Goal: Task Accomplishment & Management: Complete application form

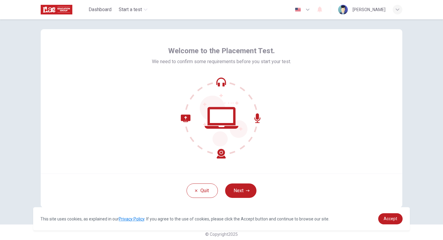
scroll to position [11, 0]
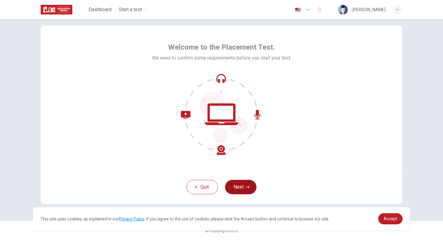
click at [238, 189] on button "Next" at bounding box center [240, 187] width 31 height 14
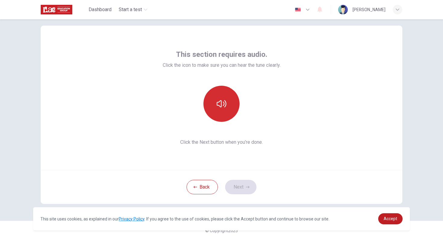
click at [233, 103] on button "button" at bounding box center [221, 104] width 36 height 36
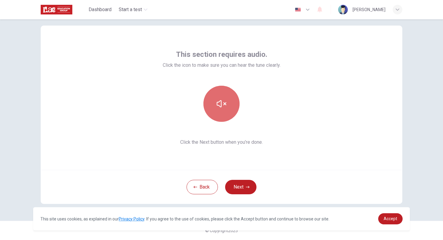
click at [233, 103] on button "button" at bounding box center [221, 104] width 36 height 36
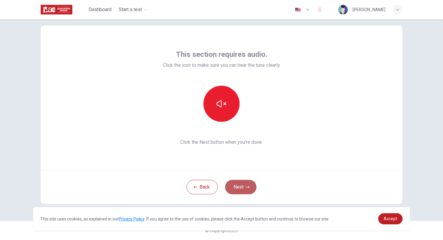
click at [238, 188] on button "Next" at bounding box center [240, 187] width 31 height 14
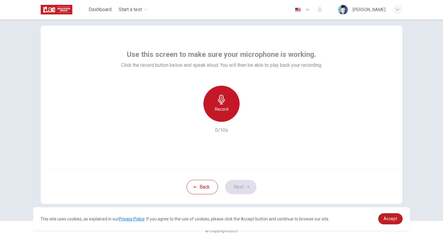
click at [228, 105] on div "Record" at bounding box center [221, 104] width 36 height 36
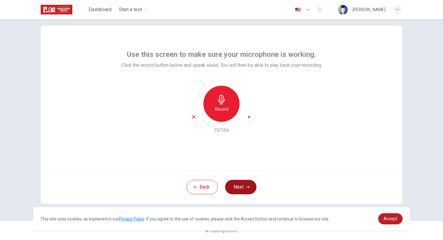
click at [236, 187] on button "Next" at bounding box center [240, 187] width 31 height 14
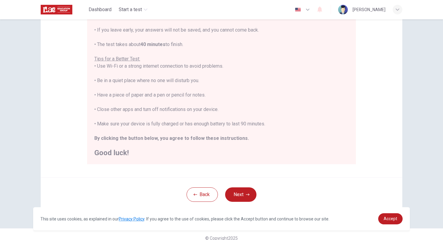
scroll to position [95, 0]
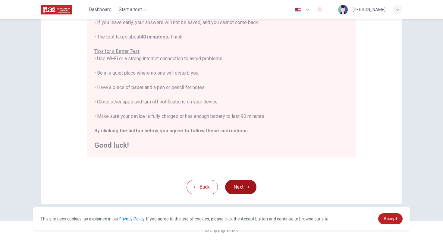
click at [236, 186] on button "Next" at bounding box center [240, 187] width 31 height 14
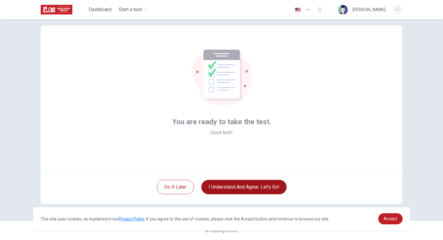
scroll to position [11, 0]
click at [213, 183] on button "I understand and agree. Let’s go!" at bounding box center [243, 187] width 85 height 14
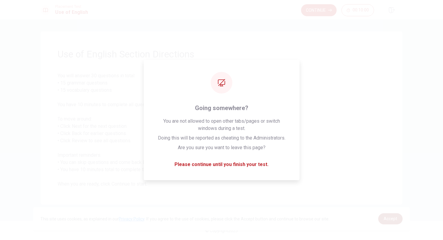
click at [391, 218] on span "Accept" at bounding box center [391, 219] width 14 height 5
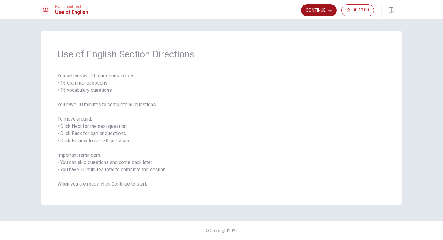
click at [322, 9] on button "Continue" at bounding box center [319, 10] width 36 height 12
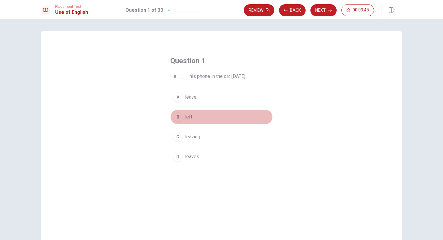
click at [177, 116] on div "B" at bounding box center [178, 117] width 10 height 10
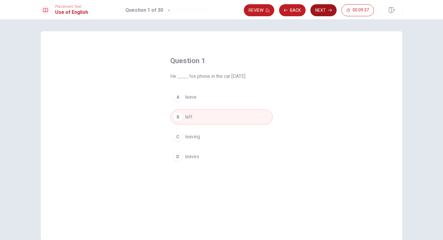
click at [321, 11] on button "Next" at bounding box center [323, 10] width 26 height 12
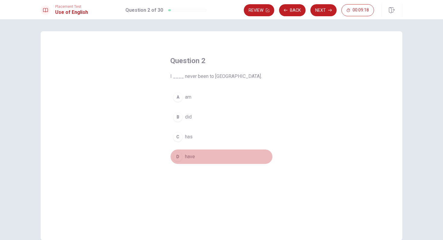
click at [175, 158] on div "D" at bounding box center [178, 157] width 10 height 10
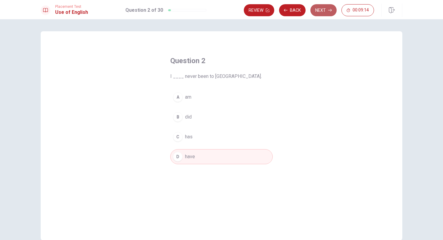
click at [316, 11] on button "Next" at bounding box center [323, 10] width 26 height 12
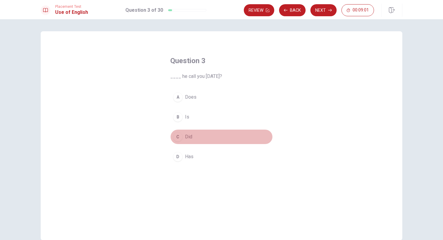
click at [176, 137] on div "C" at bounding box center [178, 137] width 10 height 10
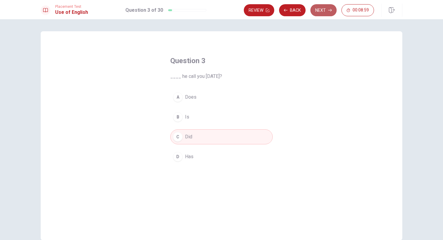
click at [324, 10] on button "Next" at bounding box center [323, 10] width 26 height 12
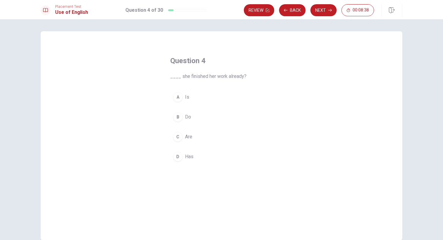
click at [173, 155] on div "D" at bounding box center [178, 157] width 10 height 10
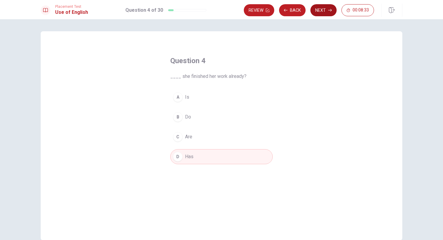
click at [327, 9] on button "Next" at bounding box center [323, 10] width 26 height 12
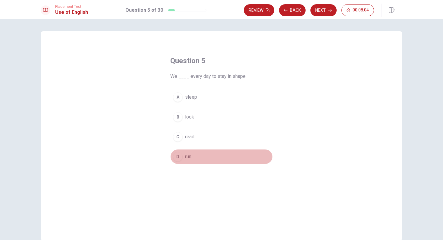
click at [178, 158] on div "D" at bounding box center [178, 157] width 10 height 10
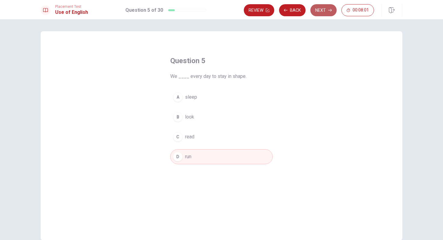
click at [327, 11] on button "Next" at bounding box center [323, 10] width 26 height 12
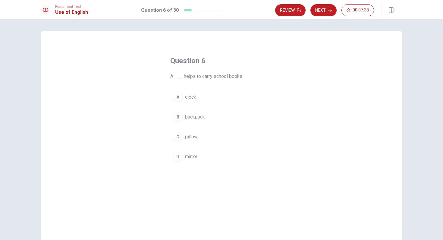
click at [174, 116] on div "B" at bounding box center [178, 117] width 10 height 10
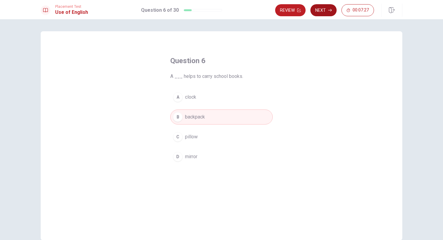
click at [321, 12] on button "Next" at bounding box center [323, 10] width 26 height 12
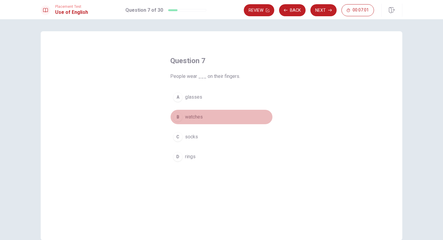
click at [178, 116] on div "B" at bounding box center [178, 117] width 10 height 10
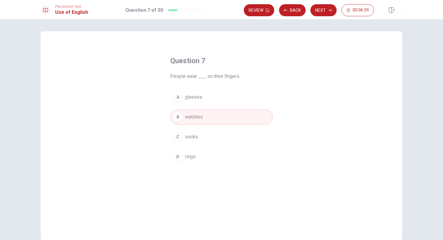
click at [175, 152] on button "D rings" at bounding box center [221, 156] width 102 height 15
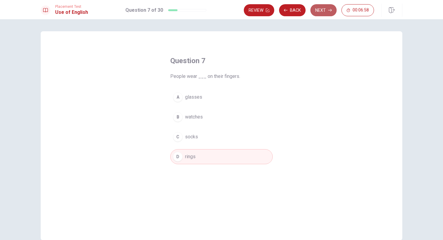
click at [320, 7] on button "Next" at bounding box center [323, 10] width 26 height 12
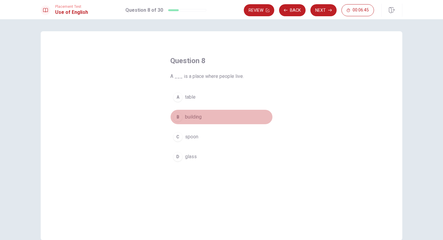
click at [180, 116] on div "B" at bounding box center [178, 117] width 10 height 10
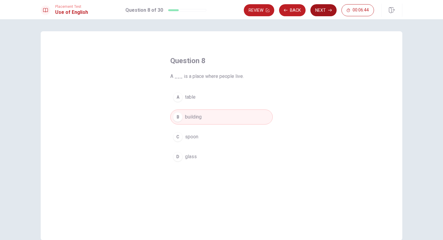
click at [322, 11] on button "Next" at bounding box center [323, 10] width 26 height 12
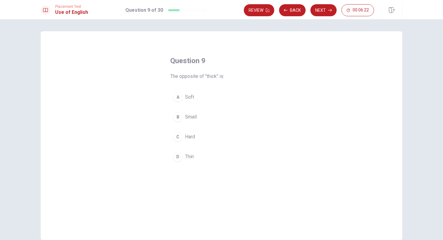
click at [177, 153] on div "D" at bounding box center [178, 157] width 10 height 10
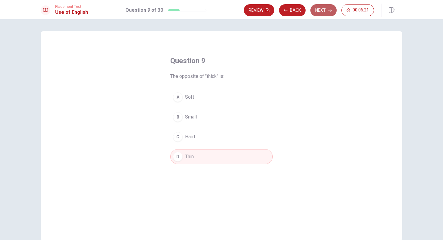
click at [322, 11] on button "Next" at bounding box center [323, 10] width 26 height 12
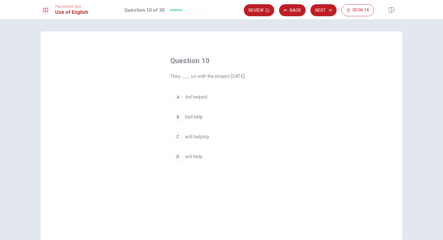
click at [180, 153] on div "D" at bounding box center [178, 157] width 10 height 10
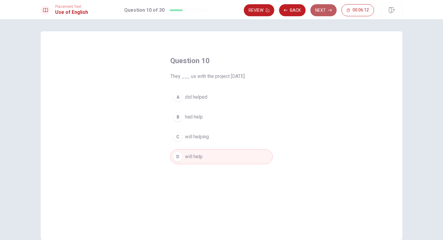
click at [319, 14] on button "Next" at bounding box center [323, 10] width 26 height 12
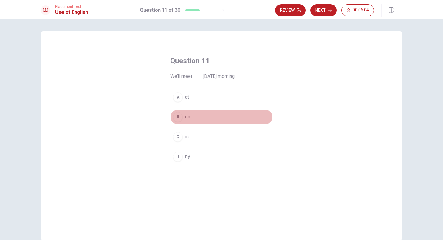
click at [175, 119] on div "B" at bounding box center [178, 117] width 10 height 10
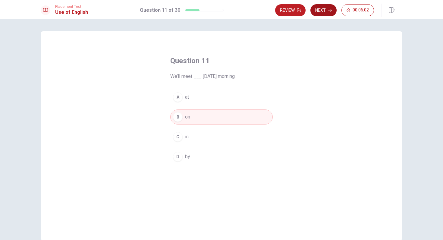
click at [320, 13] on button "Next" at bounding box center [323, 10] width 26 height 12
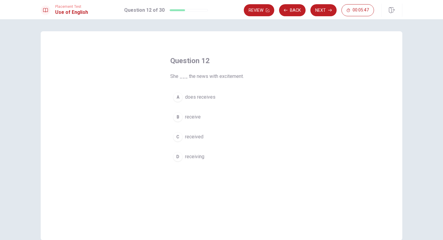
click at [179, 123] on button "B receive" at bounding box center [221, 117] width 102 height 15
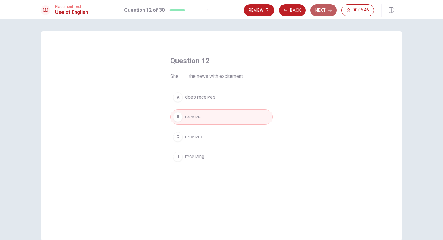
click at [325, 10] on button "Next" at bounding box center [323, 10] width 26 height 12
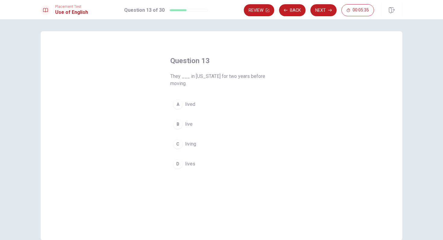
click at [176, 107] on div "A" at bounding box center [178, 105] width 10 height 10
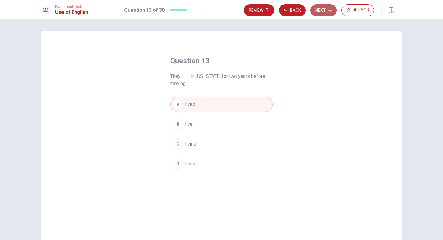
click at [318, 12] on button "Next" at bounding box center [323, 10] width 26 height 12
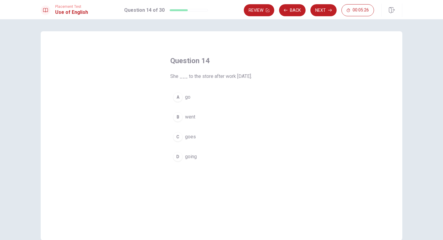
click at [176, 136] on div "C" at bounding box center [178, 137] width 10 height 10
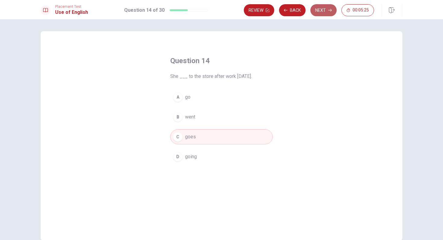
click at [320, 10] on button "Next" at bounding box center [323, 10] width 26 height 12
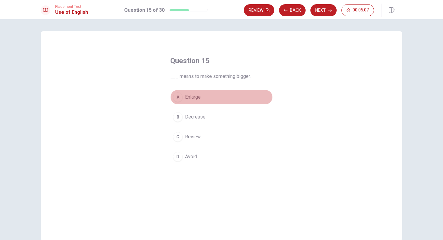
click at [178, 95] on div "A" at bounding box center [178, 97] width 10 height 10
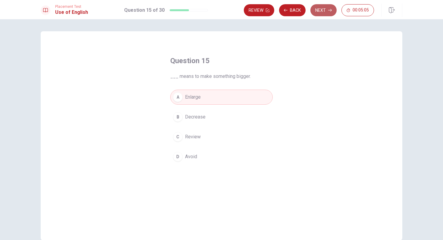
click at [323, 14] on button "Next" at bounding box center [323, 10] width 26 height 12
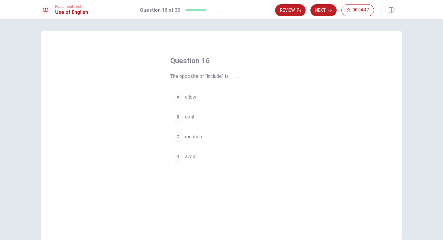
scroll to position [3, 0]
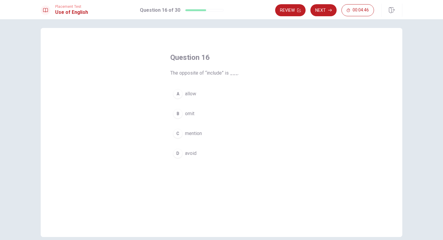
click at [177, 113] on div "B" at bounding box center [178, 114] width 10 height 10
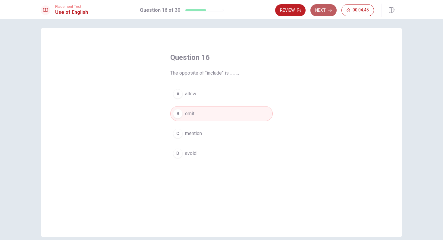
click at [318, 12] on button "Next" at bounding box center [323, 10] width 26 height 12
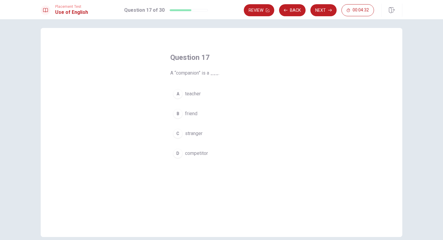
click at [177, 115] on div "B" at bounding box center [178, 114] width 10 height 10
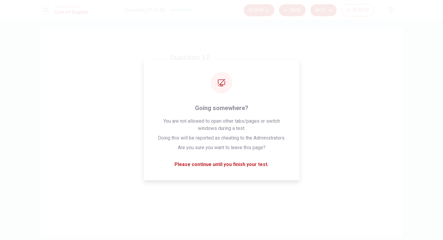
click at [320, 17] on div "Placement Test Use of English Question 17 of 30 Review Back Next 00:04:30" at bounding box center [221, 9] width 443 height 19
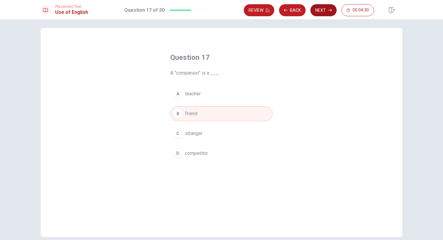
click at [321, 8] on button "Next" at bounding box center [323, 10] width 26 height 12
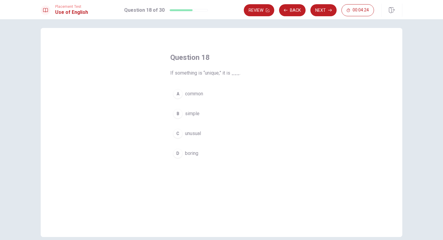
click at [179, 136] on div "C" at bounding box center [178, 134] width 10 height 10
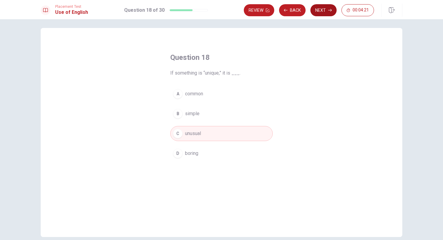
click at [322, 12] on button "Next" at bounding box center [323, 10] width 26 height 12
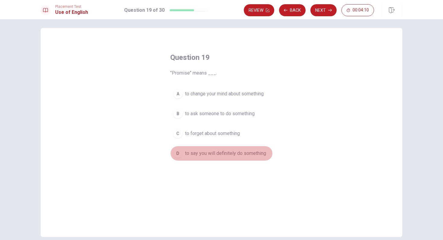
click at [197, 153] on span "to say you will definitely do something" at bounding box center [225, 153] width 81 height 7
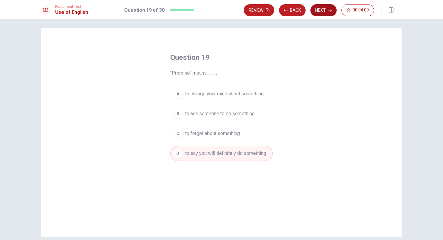
click at [321, 8] on button "Next" at bounding box center [323, 10] width 26 height 12
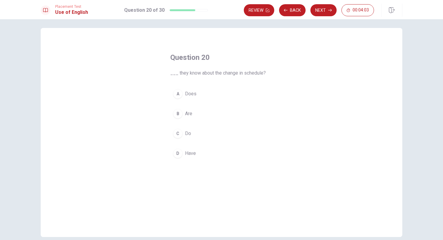
click at [176, 118] on div "B" at bounding box center [178, 114] width 10 height 10
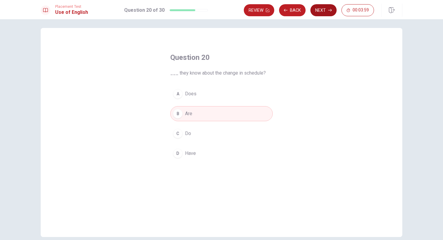
click at [320, 13] on button "Next" at bounding box center [323, 10] width 26 height 12
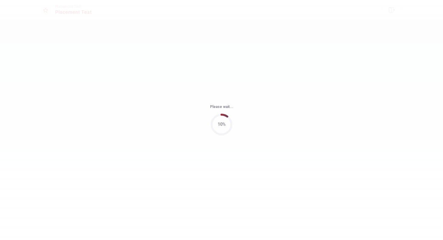
scroll to position [0, 0]
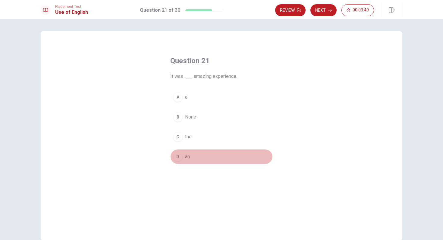
click at [171, 157] on button "D an" at bounding box center [221, 156] width 102 height 15
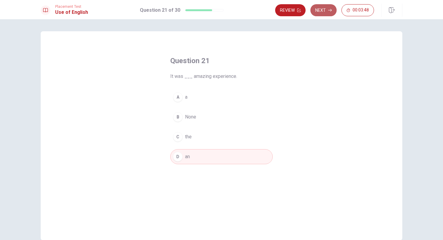
click at [316, 11] on button "Next" at bounding box center [323, 10] width 26 height 12
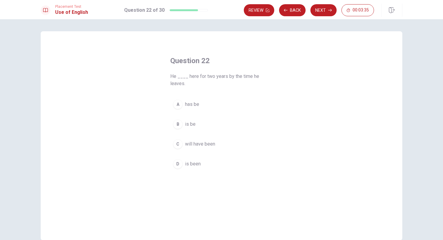
click at [179, 144] on div "C" at bounding box center [178, 144] width 10 height 10
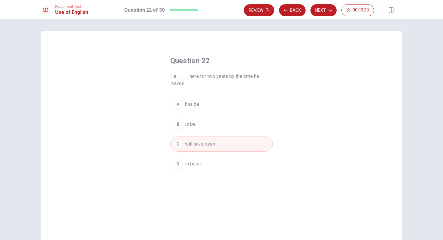
click at [178, 164] on div "D" at bounding box center [178, 164] width 10 height 10
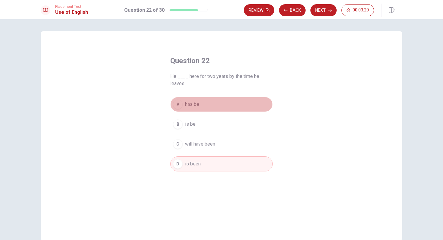
click at [180, 104] on div "A" at bounding box center [178, 105] width 10 height 10
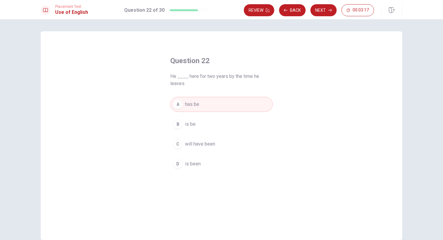
click at [177, 158] on button "D is been" at bounding box center [221, 164] width 102 height 15
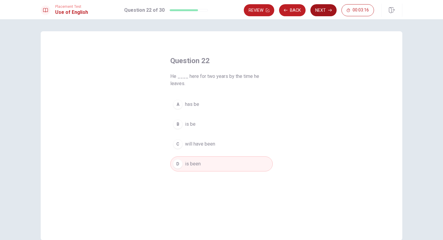
click at [325, 11] on button "Next" at bounding box center [323, 10] width 26 height 12
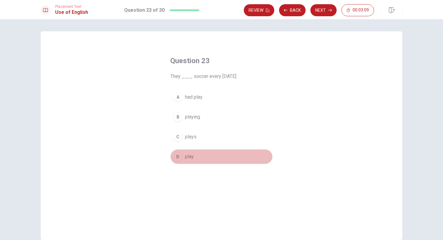
click at [178, 155] on div "D" at bounding box center [178, 157] width 10 height 10
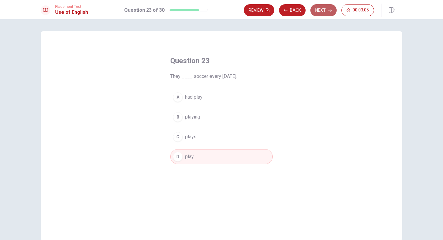
click at [326, 8] on button "Next" at bounding box center [323, 10] width 26 height 12
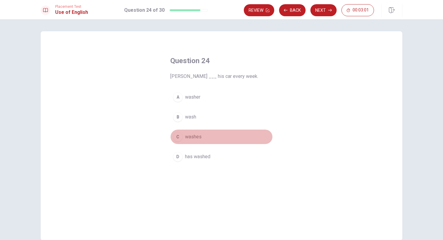
click at [180, 132] on button "C washes" at bounding box center [221, 137] width 102 height 15
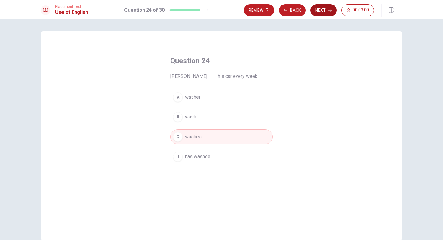
click at [321, 9] on button "Next" at bounding box center [323, 10] width 26 height 12
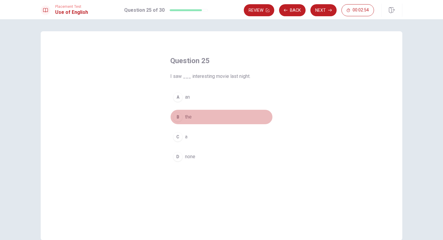
click at [177, 117] on div "B" at bounding box center [178, 117] width 10 height 10
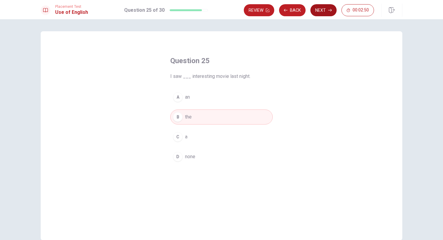
click at [320, 11] on button "Next" at bounding box center [323, 10] width 26 height 12
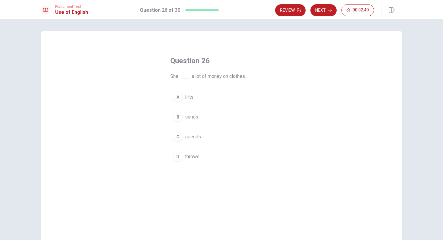
click at [177, 133] on div "C" at bounding box center [178, 137] width 10 height 10
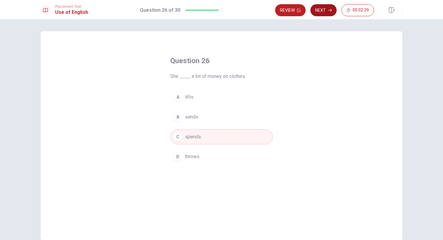
click at [315, 11] on button "Next" at bounding box center [323, 10] width 26 height 12
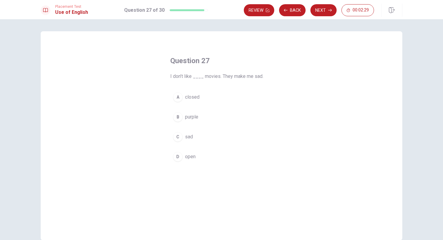
click at [174, 131] on button "C sad" at bounding box center [221, 137] width 102 height 15
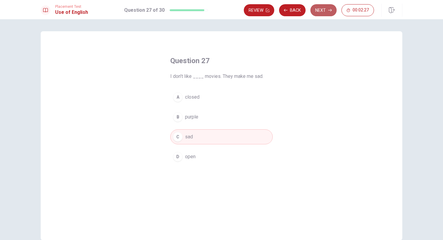
click at [317, 10] on button "Next" at bounding box center [323, 10] width 26 height 12
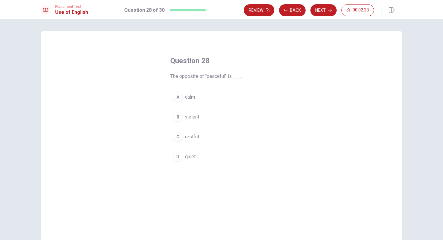
click at [177, 117] on div "B" at bounding box center [178, 117] width 10 height 10
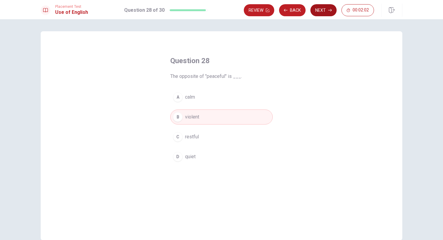
click at [321, 8] on button "Next" at bounding box center [323, 10] width 26 height 12
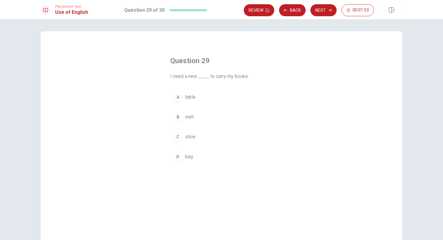
click at [174, 155] on div "D" at bounding box center [178, 157] width 10 height 10
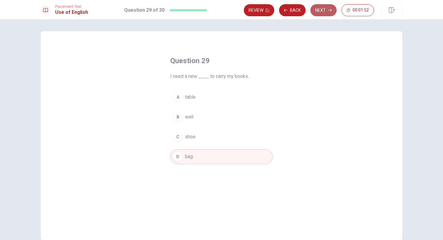
click at [318, 9] on button "Next" at bounding box center [323, 10] width 26 height 12
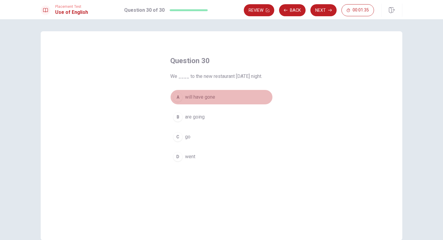
click at [182, 98] on div "A" at bounding box center [178, 97] width 10 height 10
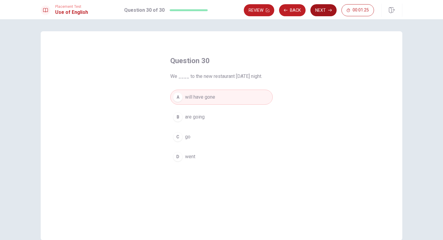
click at [321, 11] on button "Next" at bounding box center [323, 10] width 26 height 12
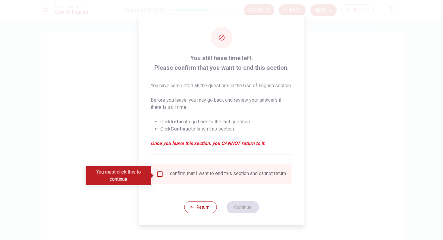
click at [159, 176] on input "You must click this to continue" at bounding box center [159, 174] width 7 height 7
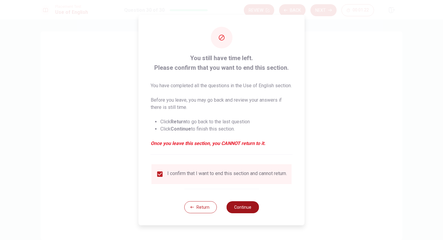
click at [245, 212] on button "Continue" at bounding box center [242, 208] width 33 height 12
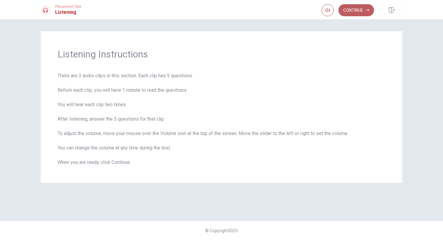
click at [355, 11] on button "Continue" at bounding box center [356, 10] width 36 height 12
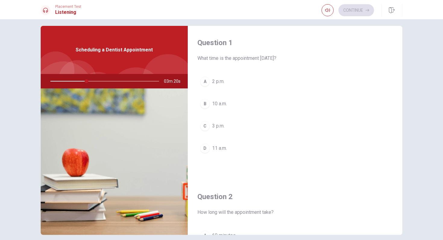
click at [207, 126] on div "C" at bounding box center [205, 126] width 10 height 10
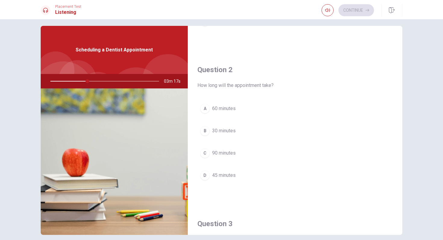
scroll to position [127, 0]
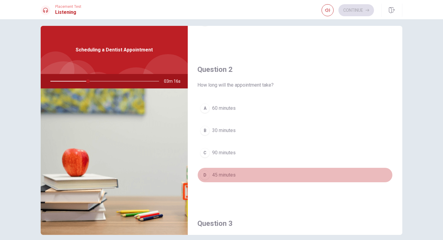
click at [203, 172] on div "D" at bounding box center [205, 176] width 10 height 10
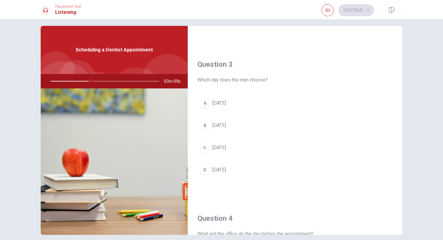
scroll to position [287, 0]
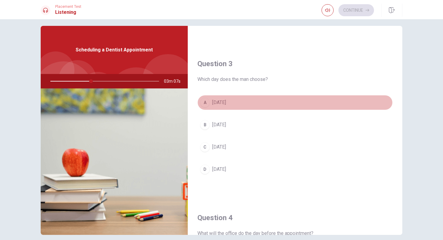
click at [207, 101] on div "A" at bounding box center [205, 103] width 10 height 10
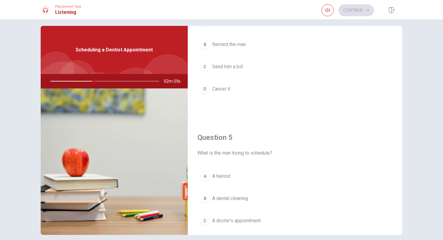
scroll to position [562, 0]
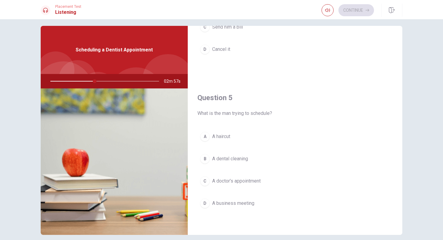
click at [205, 155] on div "B" at bounding box center [205, 159] width 10 height 10
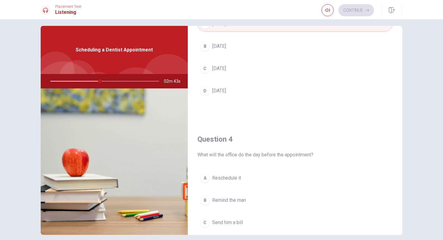
scroll to position [381, 0]
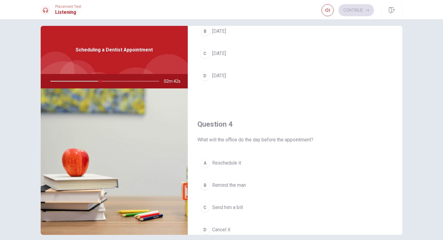
click at [205, 184] on div "B" at bounding box center [205, 186] width 10 height 10
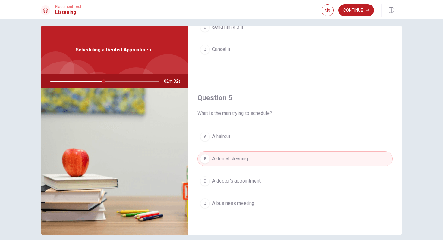
scroll to position [32, 0]
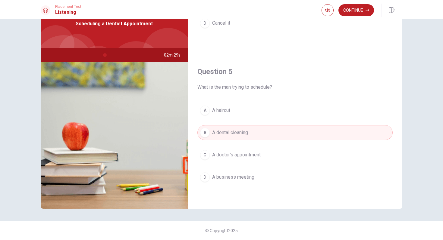
drag, startPoint x: 105, startPoint y: 55, endPoint x: 95, endPoint y: 54, distance: 9.7
click at [95, 54] on div at bounding box center [103, 55] width 121 height 14
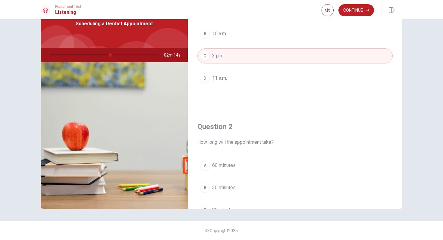
scroll to position [0, 0]
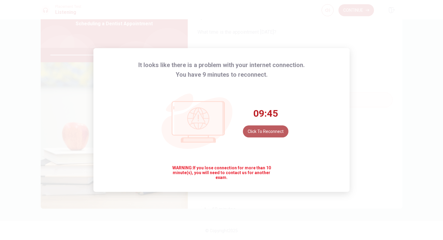
click at [258, 130] on button "Click to reconnect" at bounding box center [265, 132] width 45 height 12
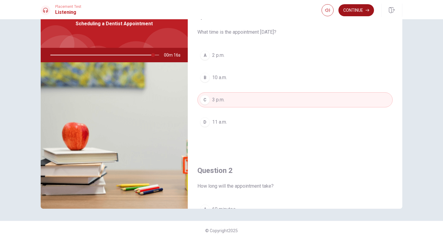
click at [360, 11] on button "Continue" at bounding box center [356, 10] width 36 height 12
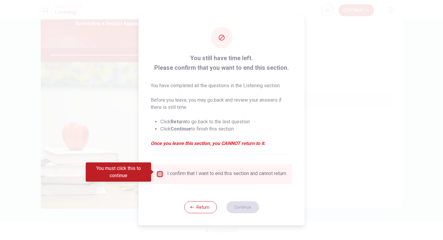
click at [159, 173] on input "You must click this to continue" at bounding box center [159, 174] width 7 height 7
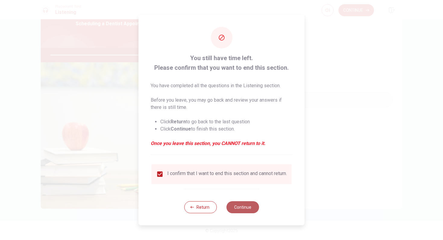
click at [237, 208] on button "Continue" at bounding box center [242, 208] width 33 height 12
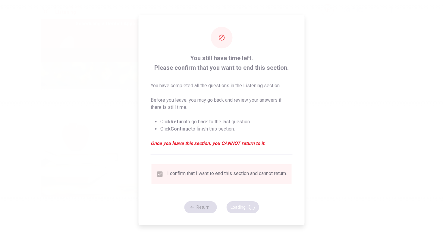
type input "97"
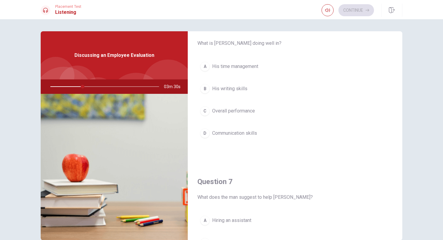
scroll to position [19, 0]
click at [208, 113] on div "C" at bounding box center [205, 113] width 10 height 10
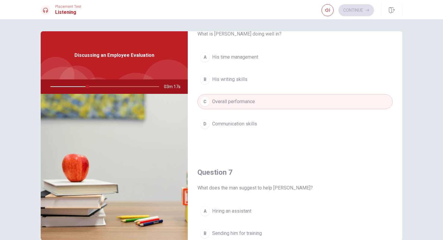
scroll to position [31, 0]
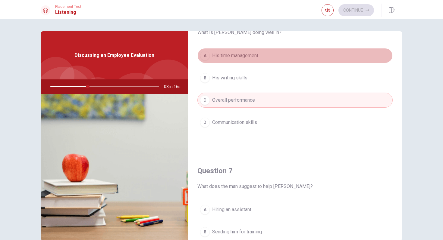
click at [207, 53] on div "A" at bounding box center [205, 56] width 10 height 10
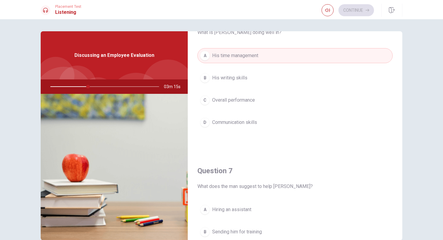
click at [208, 98] on div "C" at bounding box center [205, 101] width 10 height 10
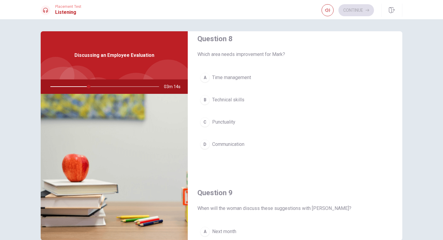
scroll to position [316, 0]
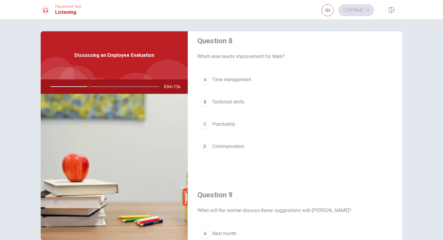
click at [210, 79] on button "A Time management" at bounding box center [294, 79] width 195 height 15
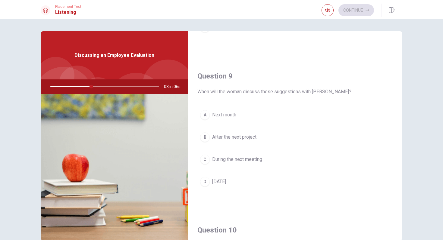
scroll to position [436, 0]
click at [205, 158] on div "C" at bounding box center [205, 158] width 10 height 10
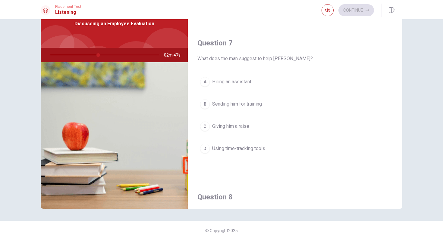
scroll to position [127, 0]
click at [207, 151] on div "D" at bounding box center [205, 150] width 10 height 10
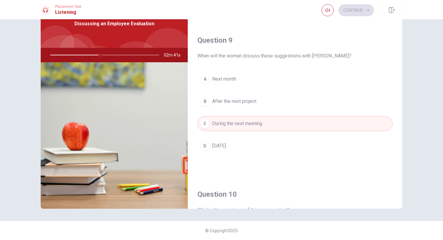
scroll to position [562, 0]
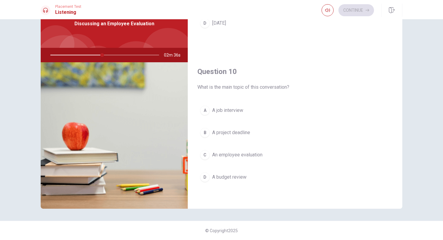
click at [202, 178] on div "D" at bounding box center [205, 178] width 10 height 10
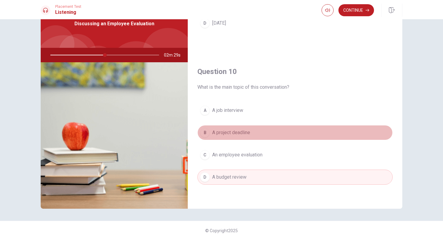
click at [205, 136] on div "B" at bounding box center [205, 133] width 10 height 10
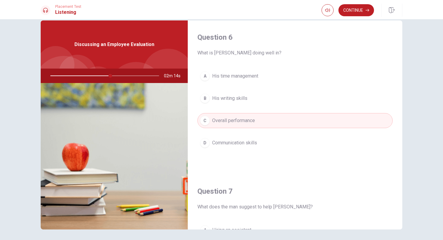
scroll to position [8, 0]
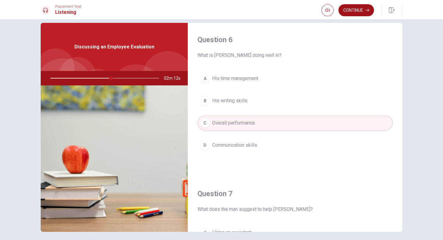
click at [353, 8] on button "Continue" at bounding box center [356, 10] width 36 height 12
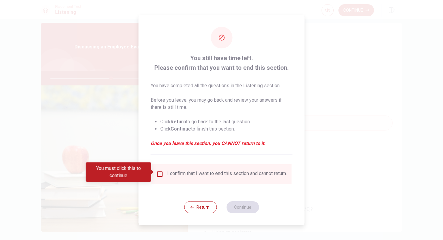
click at [161, 171] on input "You must click this to continue" at bounding box center [159, 174] width 7 height 7
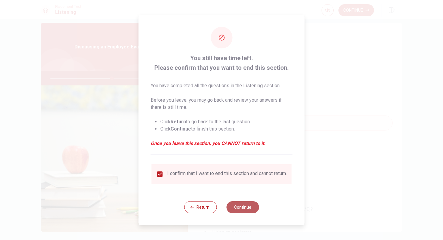
click at [236, 210] on button "Continue" at bounding box center [242, 208] width 33 height 12
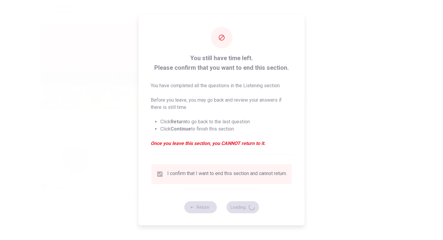
type input "58"
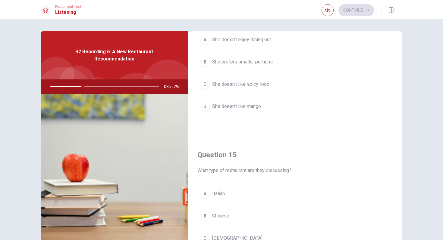
scroll to position [562, 0]
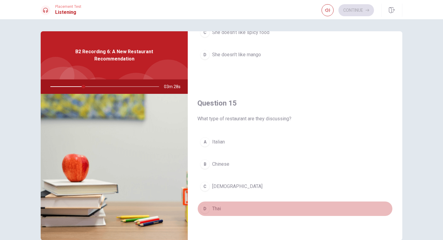
click at [205, 207] on div "D" at bounding box center [205, 209] width 10 height 10
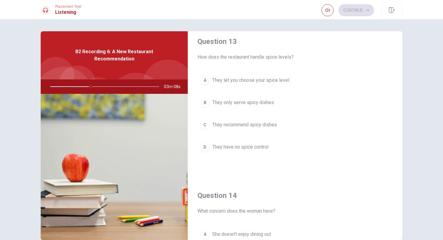
scroll to position [314, 0]
click at [208, 83] on div "A" at bounding box center [205, 82] width 10 height 10
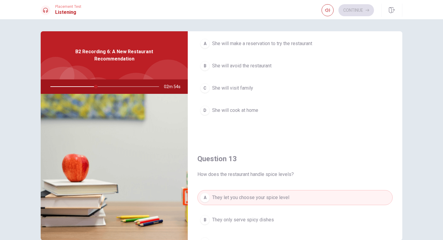
scroll to position [195, 0]
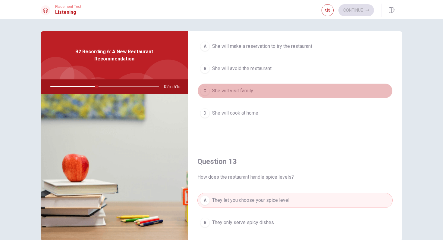
click at [207, 92] on div "C" at bounding box center [205, 91] width 10 height 10
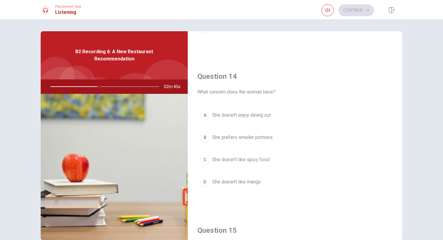
scroll to position [435, 0]
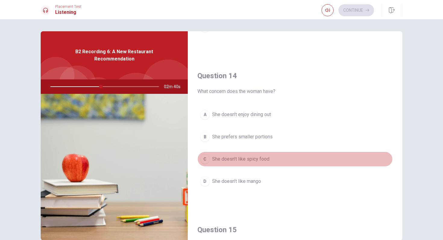
click at [205, 158] on div "C" at bounding box center [205, 160] width 10 height 10
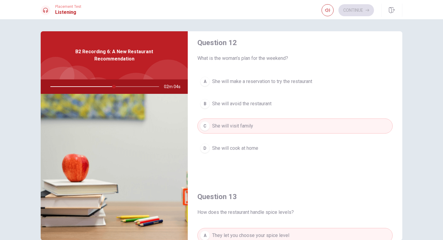
scroll to position [158, 0]
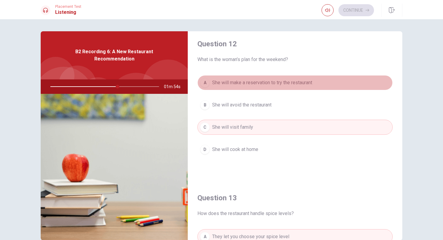
click at [205, 83] on div "A" at bounding box center [205, 83] width 10 height 10
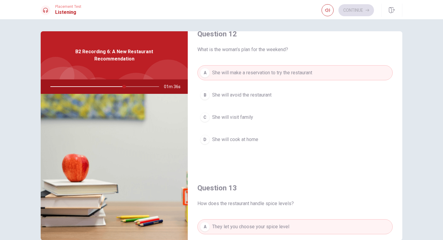
scroll to position [0, 0]
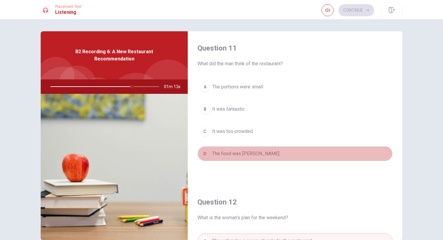
click at [203, 157] on div "D" at bounding box center [205, 154] width 10 height 10
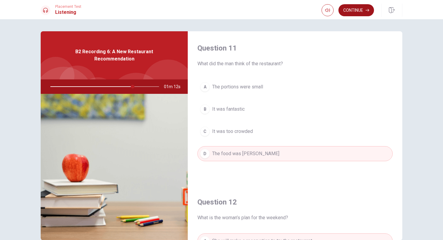
click at [359, 7] on button "Continue" at bounding box center [356, 10] width 36 height 12
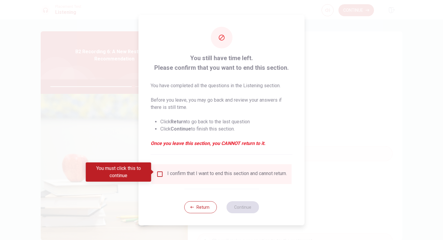
click at [168, 174] on div "I confirm that I want to end this section and cannot return." at bounding box center [227, 174] width 120 height 7
click at [159, 173] on input "You must click this to continue" at bounding box center [159, 174] width 7 height 7
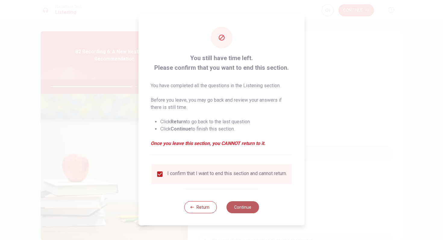
click at [237, 212] on button "Continue" at bounding box center [242, 208] width 33 height 12
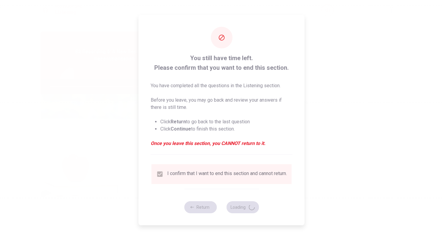
type input "78"
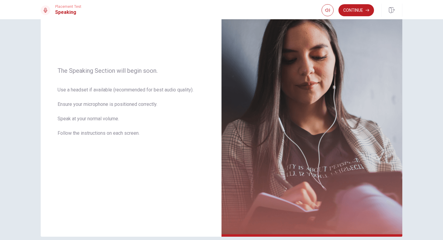
scroll to position [60, 0]
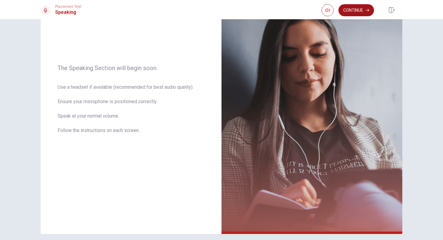
click at [362, 7] on button "Continue" at bounding box center [356, 10] width 36 height 12
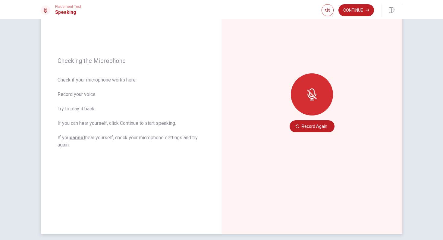
click at [309, 99] on icon at bounding box center [312, 95] width 12 height 12
click at [303, 124] on button "Record Again" at bounding box center [312, 127] width 45 height 12
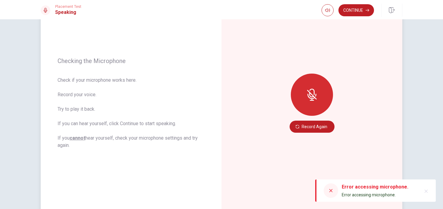
click at [312, 102] on div at bounding box center [312, 95] width 42 height 42
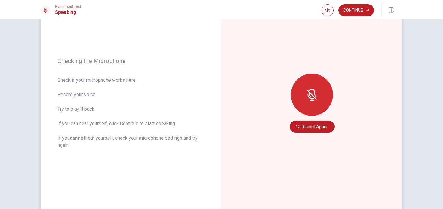
click at [310, 93] on icon at bounding box center [311, 94] width 5 height 5
click at [296, 127] on icon "button" at bounding box center [298, 127] width 4 height 4
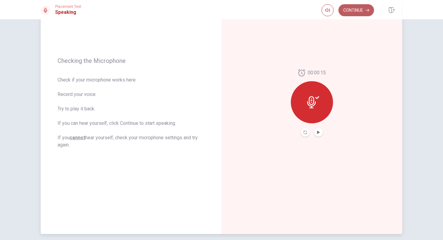
click at [366, 9] on icon "button" at bounding box center [367, 10] width 4 height 4
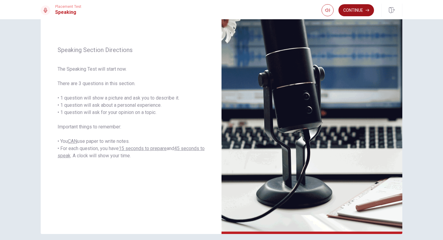
click at [354, 14] on button "Continue" at bounding box center [356, 10] width 36 height 12
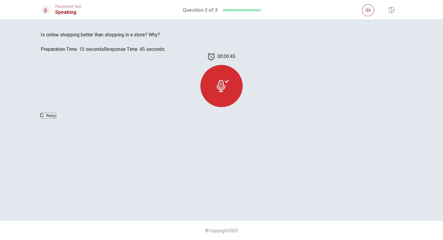
click at [229, 92] on icon at bounding box center [223, 86] width 12 height 12
click at [56, 119] on button "Retry" at bounding box center [49, 116] width 16 height 6
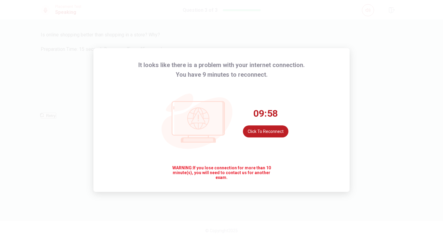
click at [277, 15] on div "It looks like there is a problem with your internet connection. You have 9 minu…" at bounding box center [221, 120] width 443 height 240
click at [265, 129] on button "Click to reconnect" at bounding box center [265, 132] width 45 height 12
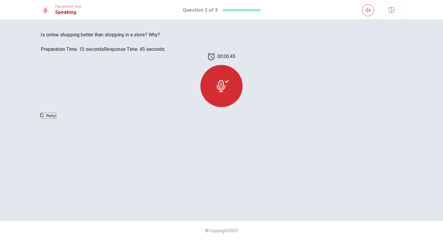
click at [56, 119] on button "Retry" at bounding box center [49, 116] width 16 height 6
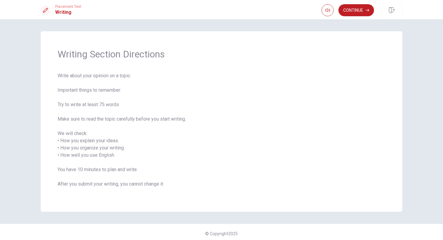
scroll to position [3, 0]
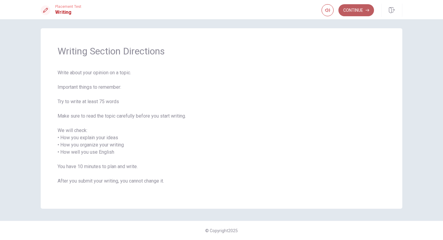
click at [359, 12] on button "Continue" at bounding box center [356, 10] width 36 height 12
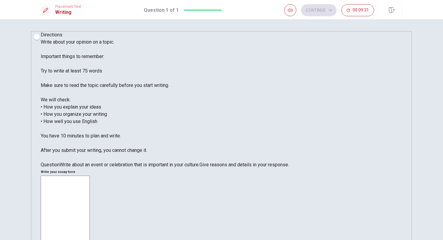
scroll to position [2, 0]
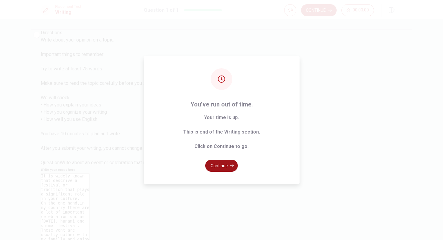
type textarea "It is widely known that descrive a festival or tradition that plays a significa…"
click at [230, 165] on icon "button" at bounding box center [232, 166] width 4 height 4
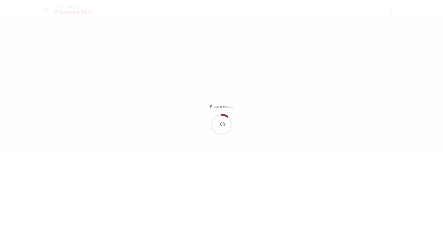
scroll to position [0, 0]
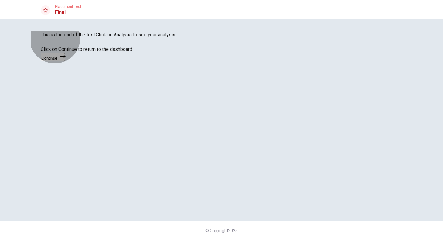
click at [65, 61] on button "Continue" at bounding box center [53, 57] width 24 height 8
